Goal: Navigation & Orientation: Find specific page/section

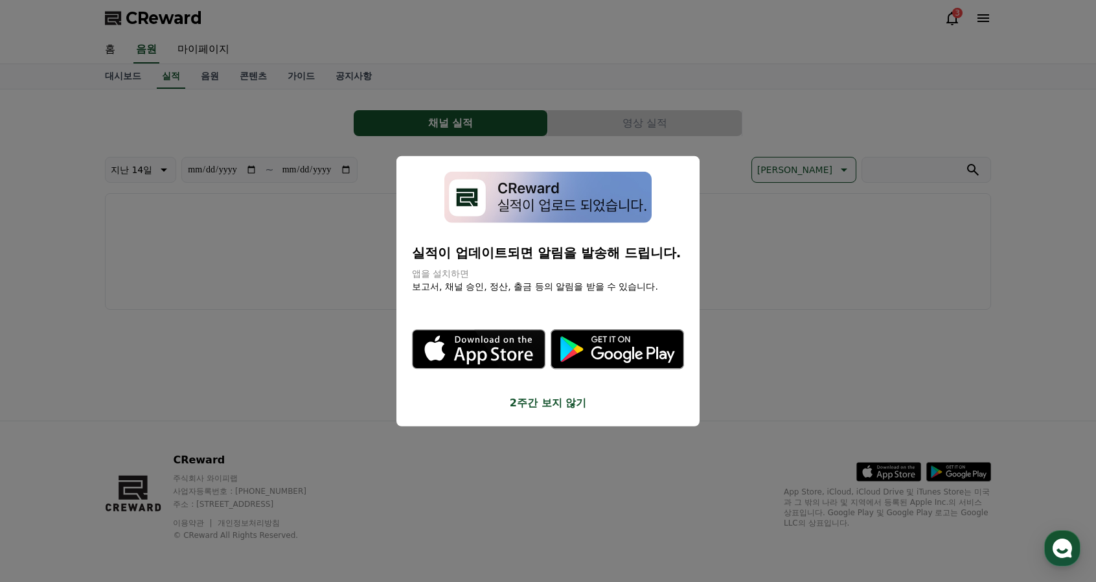
click at [567, 407] on button "2주간 보지 않기" at bounding box center [548, 402] width 272 height 16
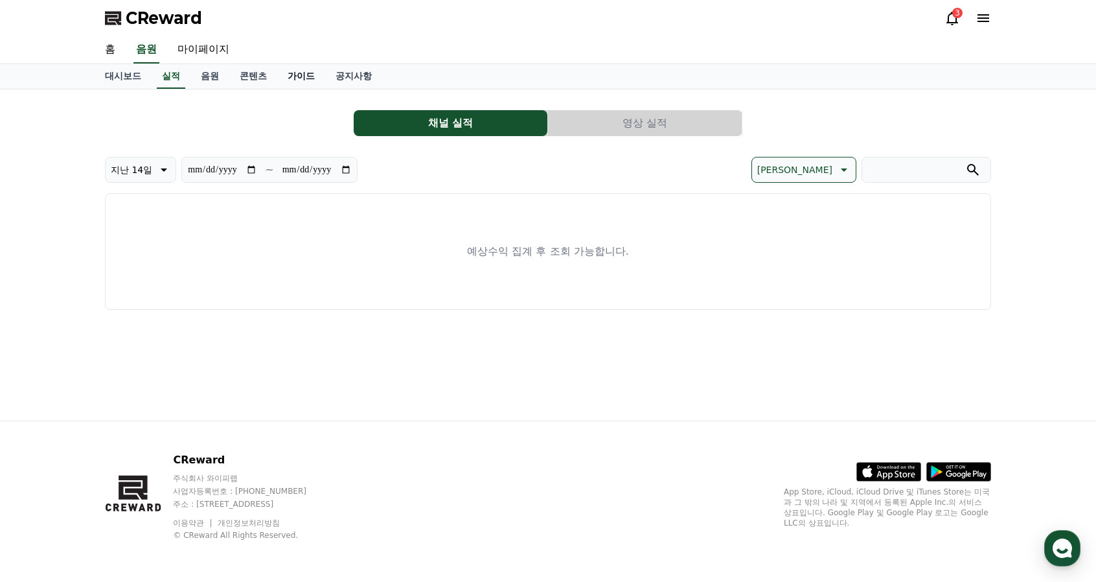
click at [290, 74] on link "가이드" at bounding box center [301, 76] width 48 height 25
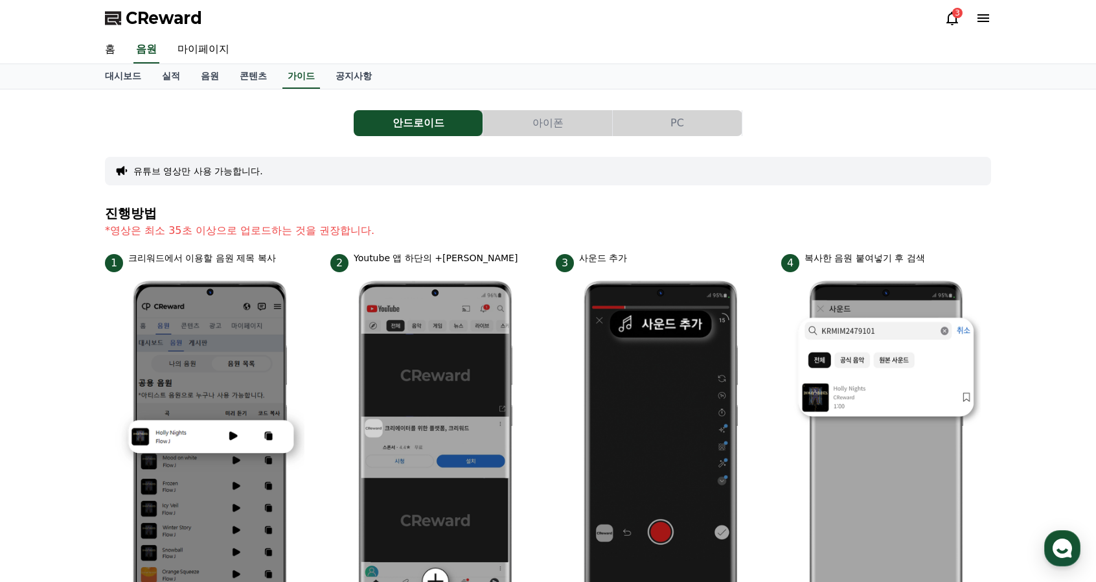
click at [984, 13] on icon at bounding box center [983, 18] width 16 height 16
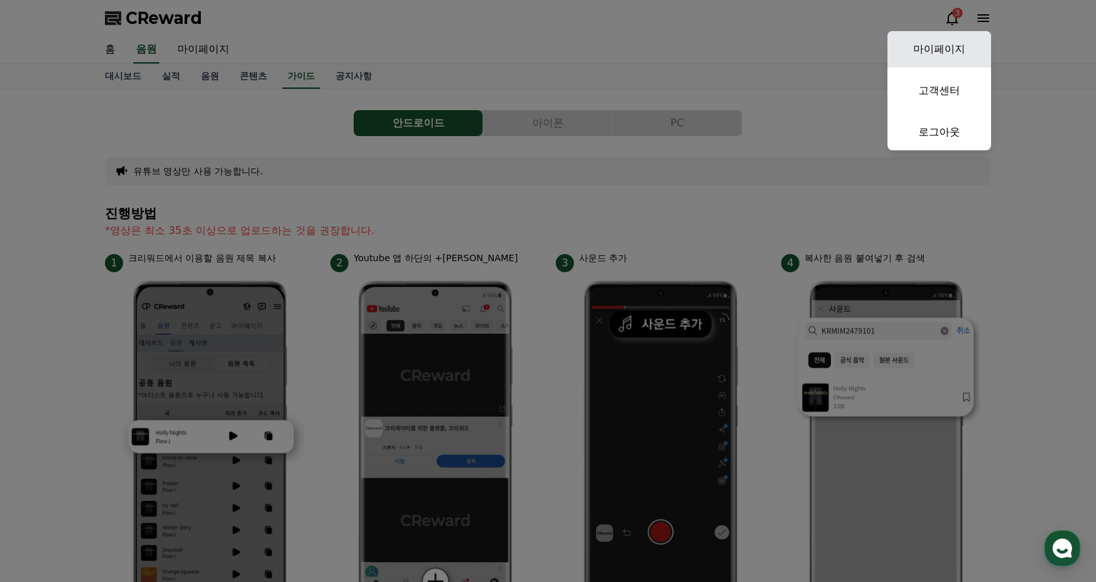
click at [944, 45] on link "마이페이지" at bounding box center [939, 49] width 104 height 36
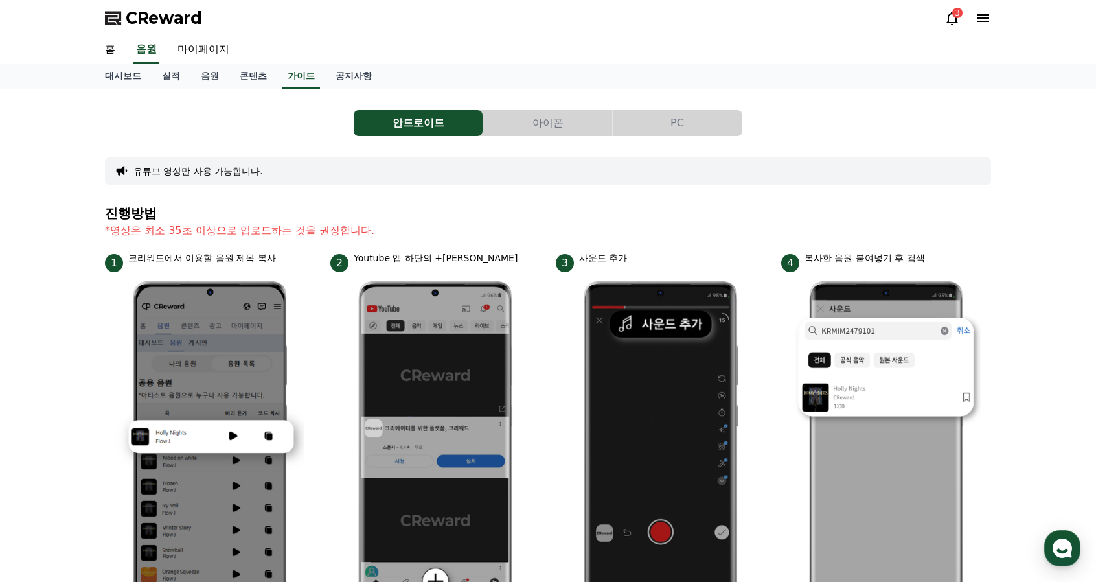
select select "**********"
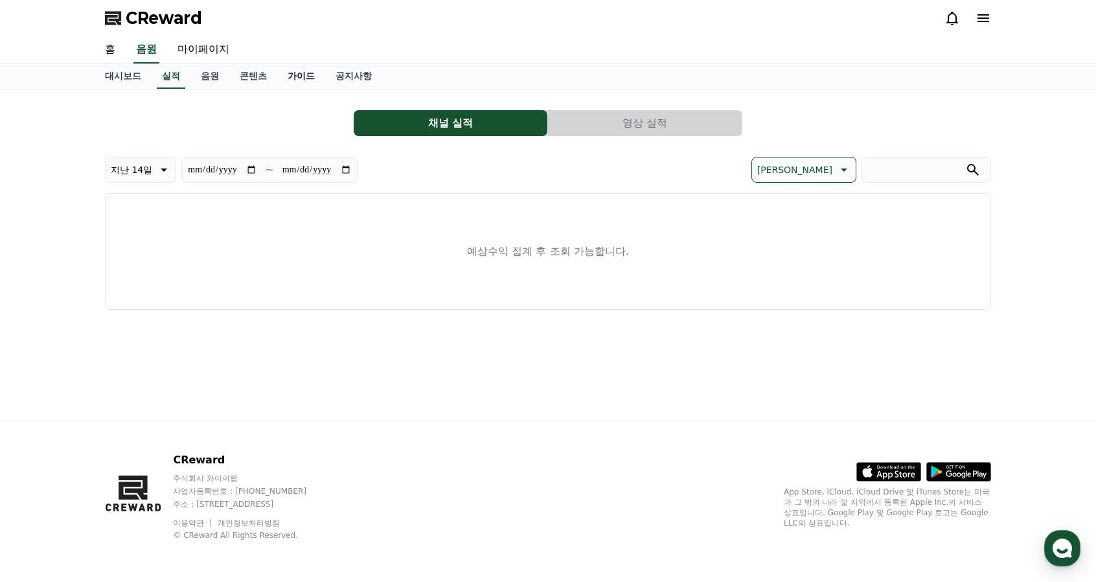
click at [309, 72] on link "가이드" at bounding box center [301, 76] width 48 height 25
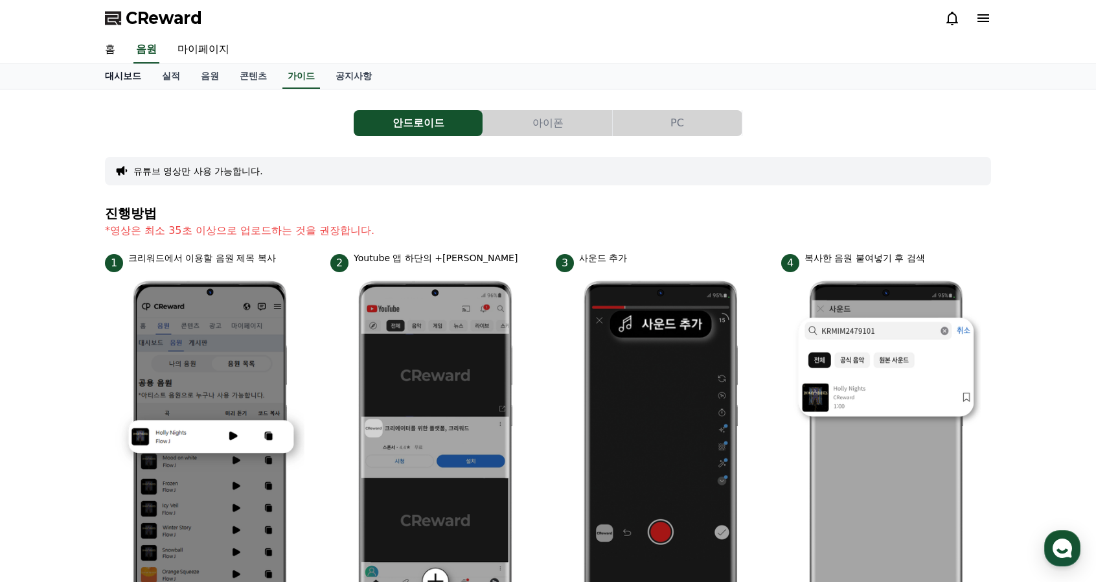
click at [124, 82] on link "대시보드" at bounding box center [123, 76] width 57 height 25
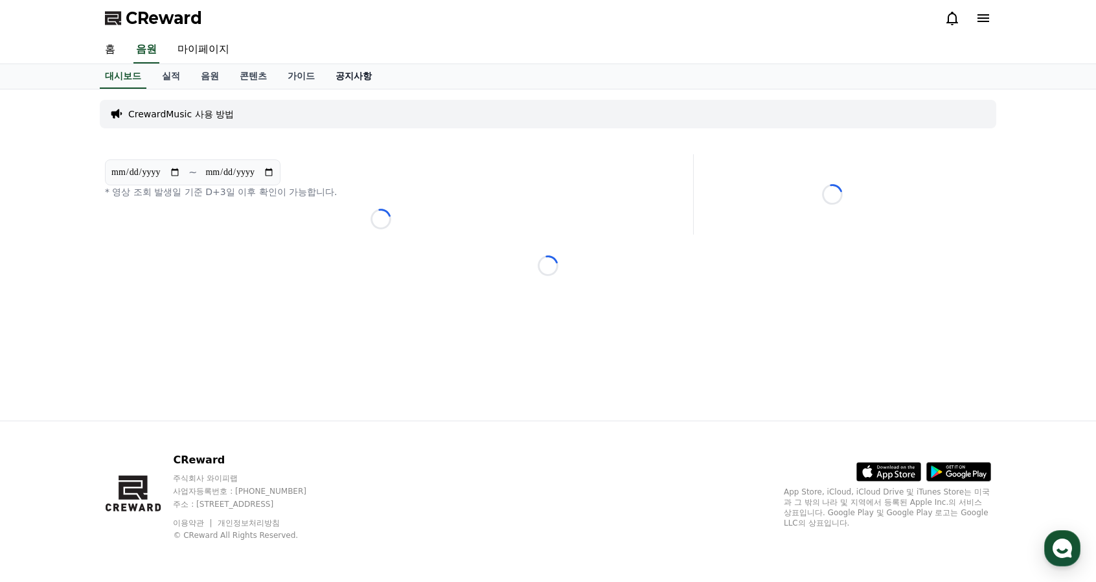
click at [358, 76] on link "공지사항" at bounding box center [353, 76] width 57 height 25
